Goal: Information Seeking & Learning: Learn about a topic

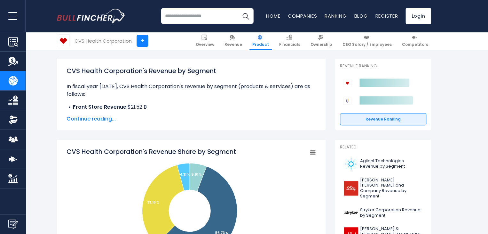
scroll to position [96, 0]
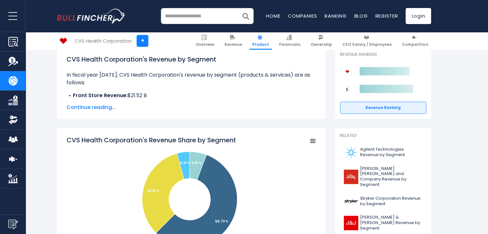
click at [103, 108] on span "Continue reading..." at bounding box center [192, 107] width 250 height 8
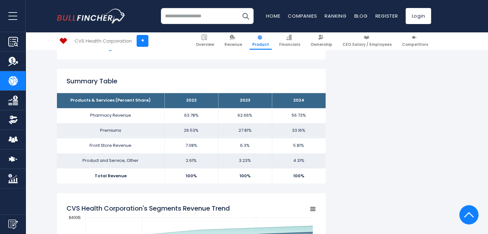
scroll to position [448, 0]
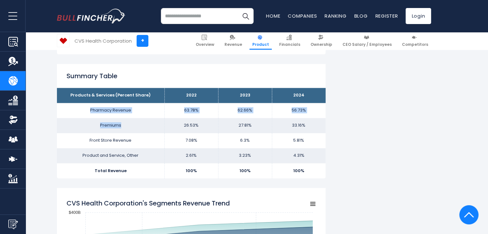
drag, startPoint x: 125, startPoint y: 125, endPoint x: 82, endPoint y: 117, distance: 44.1
click at [82, 117] on tbody "Products & Services (Percent Share) 2022 2023 2024 Pharmacy Revenue 63.78% 62.6…" at bounding box center [191, 133] width 269 height 90
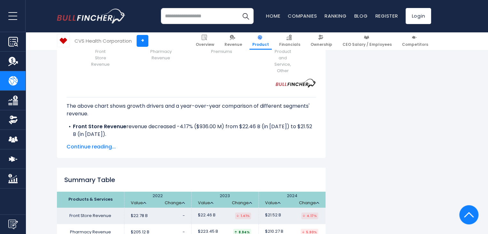
scroll to position [1056, 0]
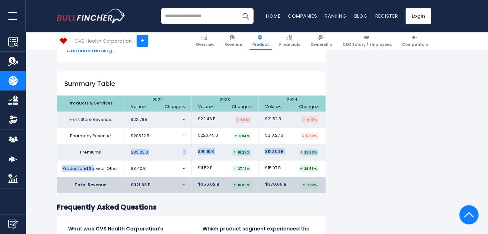
drag, startPoint x: 104, startPoint y: 152, endPoint x: 149, endPoint y: 138, distance: 47.1
click at [149, 138] on tbody "Front Store Revenue $22.78 B - -" at bounding box center [191, 143] width 269 height 65
click at [288, 144] on td "$122.90 B 23.90%" at bounding box center [292, 152] width 67 height 16
drag, startPoint x: 288, startPoint y: 135, endPoint x: 280, endPoint y: 137, distance: 7.8
click at [280, 144] on td "$122.90 B 23.90%" at bounding box center [292, 152] width 67 height 16
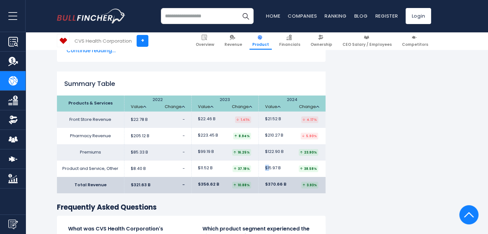
drag, startPoint x: 283, startPoint y: 149, endPoint x: 269, endPoint y: 150, distance: 13.8
click at [269, 160] on td "$15.97 B 38.58%" at bounding box center [292, 168] width 67 height 16
drag, startPoint x: 126, startPoint y: 103, endPoint x: 276, endPoint y: 102, distance: 149.5
click at [276, 111] on tr "Front Store Revenue $22.78 B - $22.46 B $21.52 B" at bounding box center [191, 119] width 269 height 16
drag, startPoint x: 280, startPoint y: 117, endPoint x: 139, endPoint y: 119, distance: 141.2
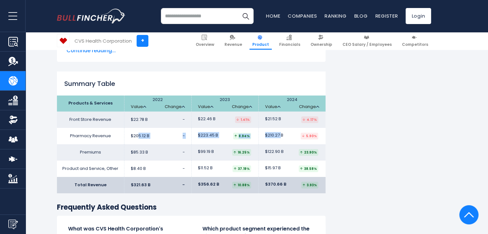
click at [139, 128] on tr "Pharmacy Revenue $205.12 B - $223.45 B $210.27 B" at bounding box center [191, 136] width 269 height 16
drag, startPoint x: 133, startPoint y: 137, endPoint x: 279, endPoint y: 139, distance: 146.0
click at [279, 144] on tr "Premiums $85.33 B - $99.19 B $122.90 B" at bounding box center [191, 152] width 269 height 16
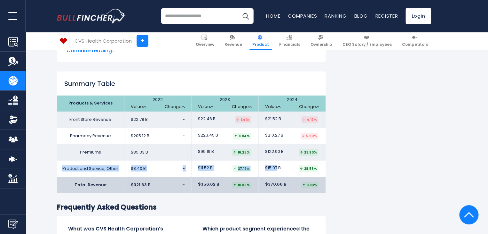
drag, startPoint x: 277, startPoint y: 150, endPoint x: 58, endPoint y: 151, distance: 218.9
click at [58, 160] on tr "Product and Service, Other $8.40 B - $11.52 B $15.97 B" at bounding box center [191, 168] width 269 height 16
click at [291, 144] on td "$122.90 B 23.90%" at bounding box center [292, 152] width 67 height 16
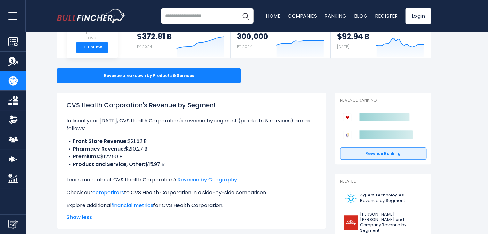
scroll to position [96, 0]
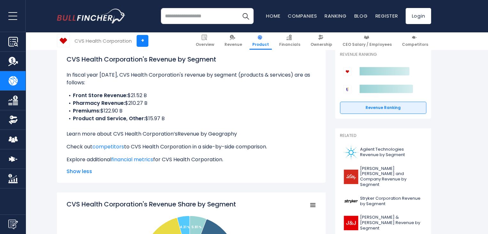
click at [214, 134] on link "Revenue by Geography" at bounding box center [208, 133] width 60 height 7
click at [204, 135] on link "Revenue by Geography" at bounding box center [208, 133] width 60 height 7
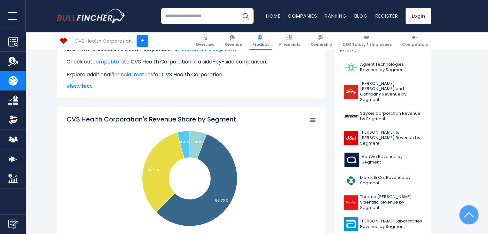
scroll to position [192, 0]
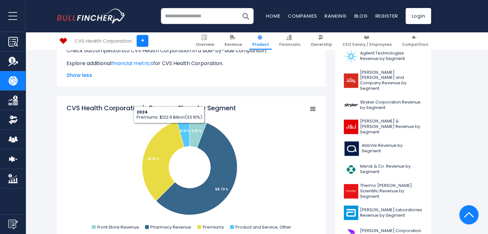
click at [108, 50] on link "competitors" at bounding box center [109, 50] width 32 height 7
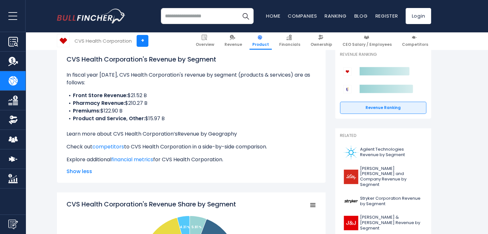
scroll to position [0, 0]
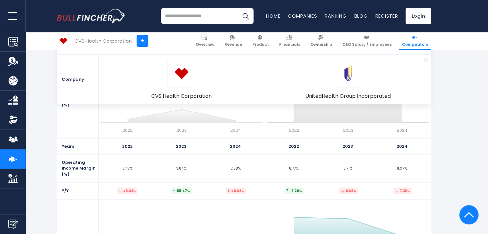
scroll to position [2145, 0]
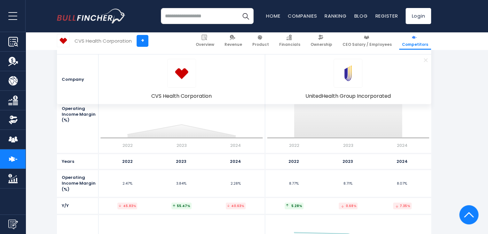
drag, startPoint x: 246, startPoint y: 190, endPoint x: 184, endPoint y: 181, distance: 62.4
click at [184, 181] on div "2.47% 3.84% 2.28%" at bounding box center [182, 183] width 167 height 27
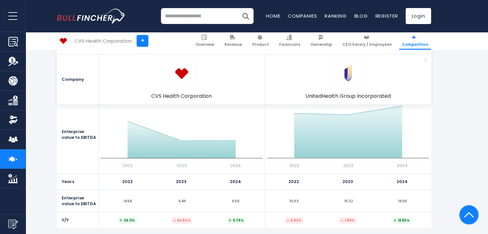
scroll to position [3457, 0]
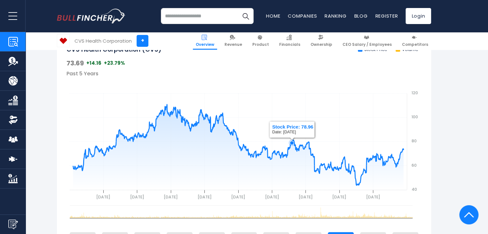
scroll to position [256, 0]
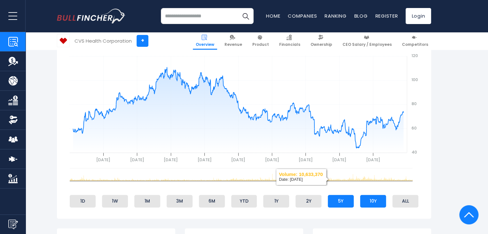
click at [379, 201] on li "10Y" at bounding box center [373, 201] width 26 height 12
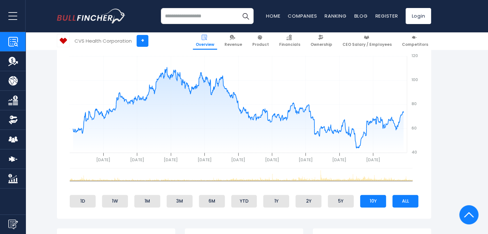
click at [410, 205] on li "ALL" at bounding box center [406, 201] width 26 height 12
